Goal: Find specific page/section: Find specific page/section

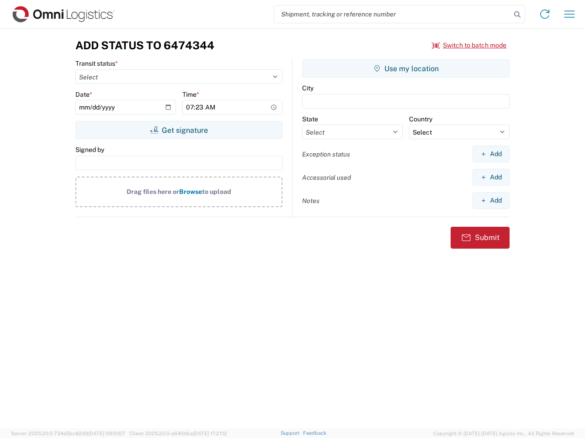
click at [392, 14] on input "search" at bounding box center [392, 13] width 237 height 17
click at [517, 15] on icon at bounding box center [517, 14] width 13 height 13
click at [544, 14] on icon at bounding box center [544, 14] width 15 height 15
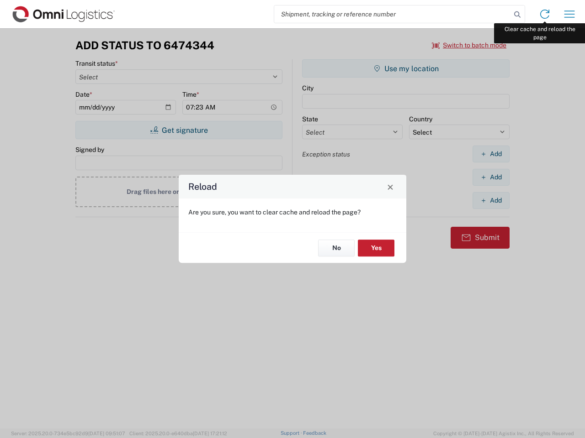
click at [569, 14] on div "Reload Are you sure, you want to clear cache and reload the page? No Yes" at bounding box center [292, 219] width 585 height 438
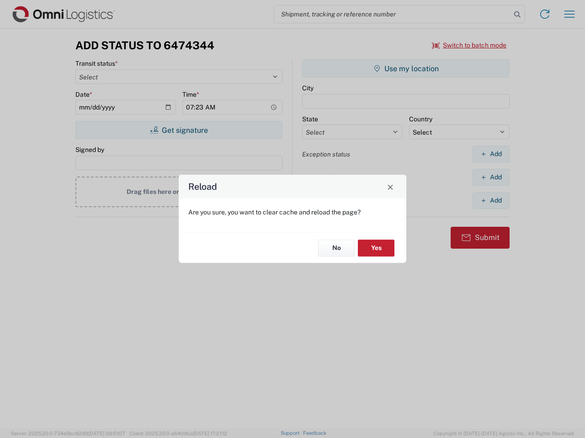
click at [469, 45] on div "Reload Are you sure, you want to clear cache and reload the page? No Yes" at bounding box center [292, 219] width 585 height 438
click at [179, 130] on div "Reload Are you sure, you want to clear cache and reload the page? No Yes" at bounding box center [292, 219] width 585 height 438
click at [406, 69] on div "Reload Are you sure, you want to clear cache and reload the page? No Yes" at bounding box center [292, 219] width 585 height 438
click at [490, 154] on div "Reload Are you sure, you want to clear cache and reload the page? No Yes" at bounding box center [292, 219] width 585 height 438
click at [490, 177] on div "Reload Are you sure, you want to clear cache and reload the page? No Yes" at bounding box center [292, 219] width 585 height 438
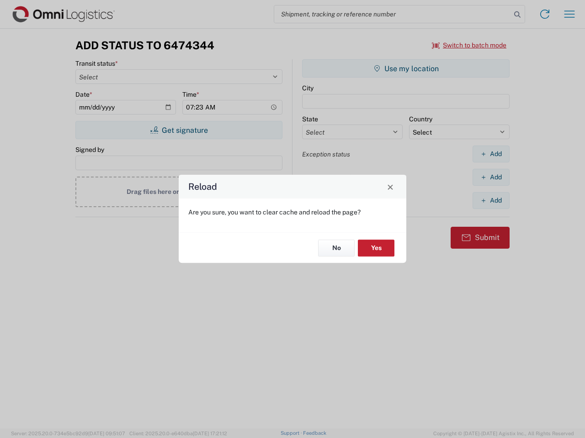
click at [490, 200] on div "Reload Are you sure, you want to clear cache and reload the page? No Yes" at bounding box center [292, 219] width 585 height 438
